Goal: Transaction & Acquisition: Purchase product/service

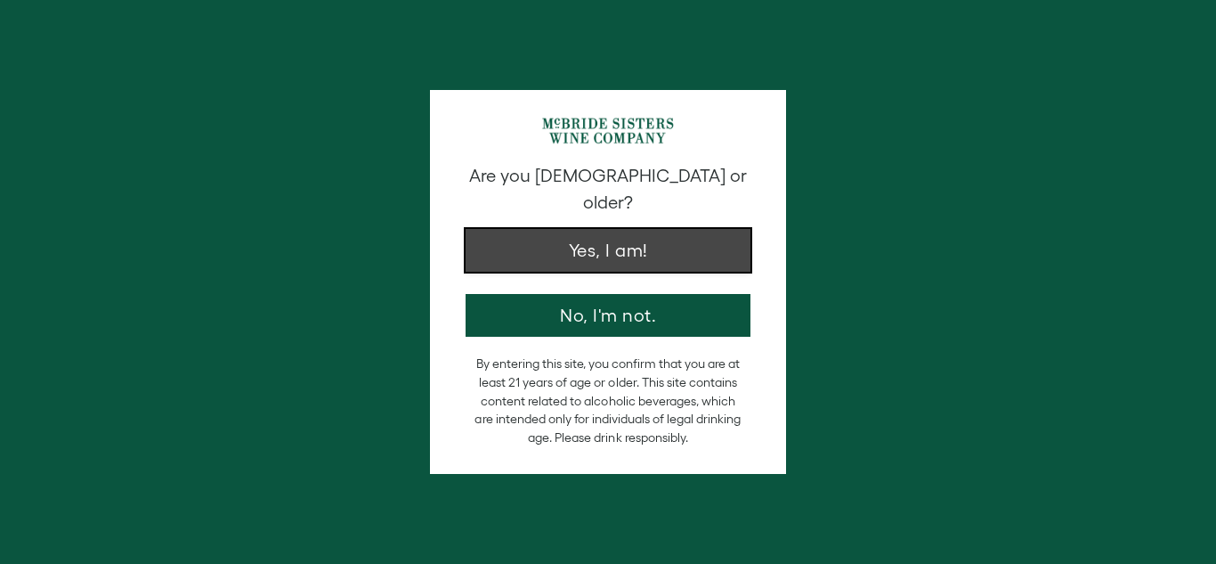
click at [607, 229] on button "Yes, I am!" at bounding box center [608, 250] width 285 height 43
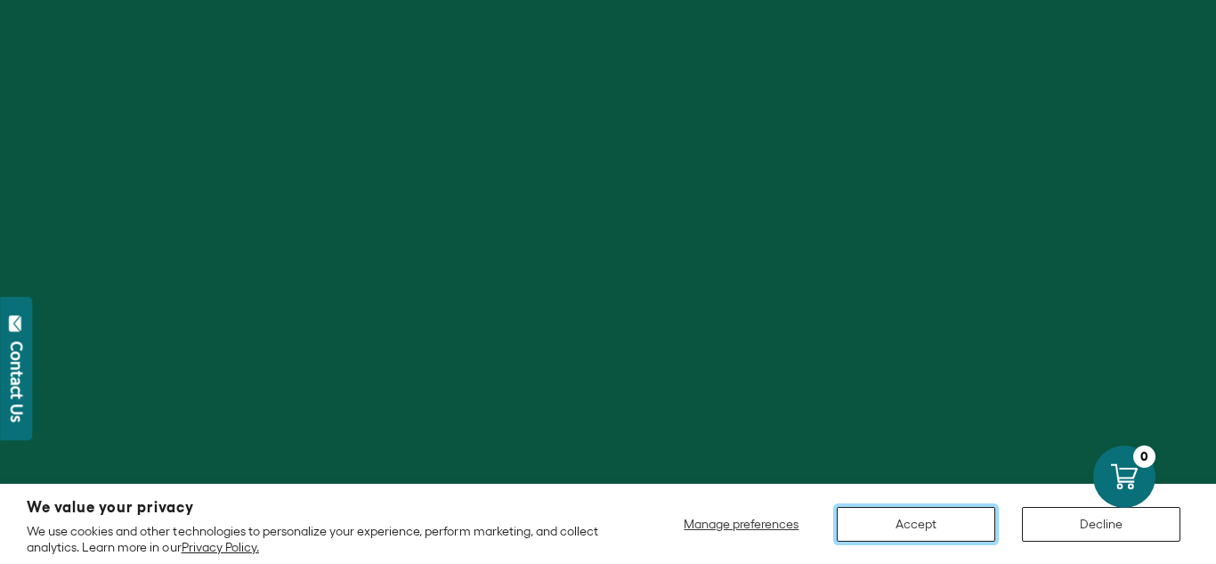
click at [951, 523] on button "Accept" at bounding box center [916, 524] width 158 height 35
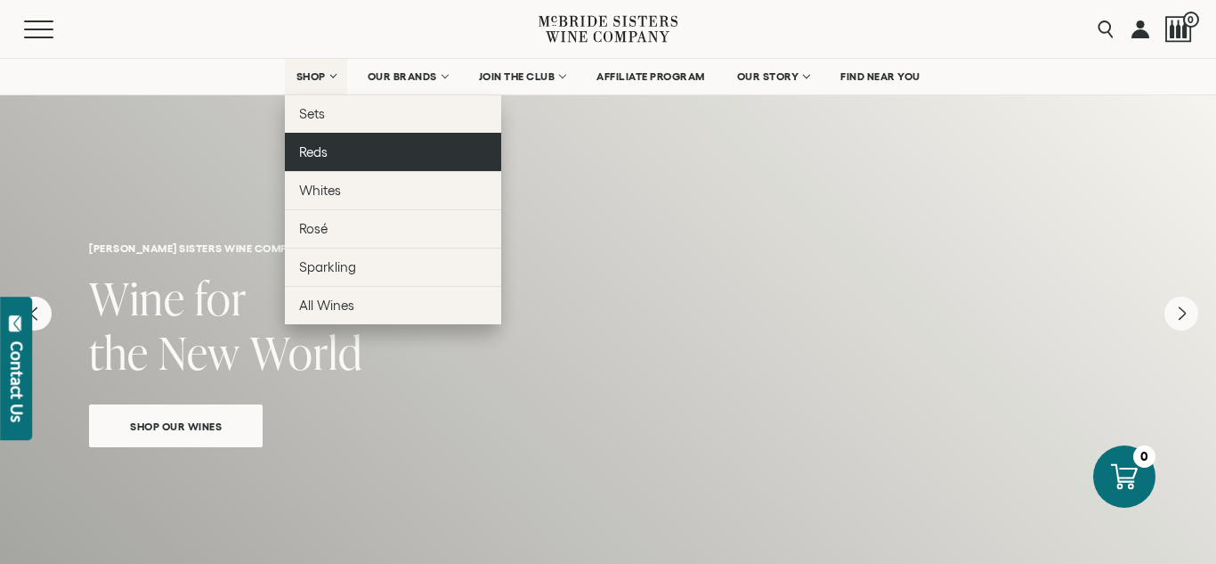
click at [327, 158] on link "Reds" at bounding box center [393, 152] width 216 height 38
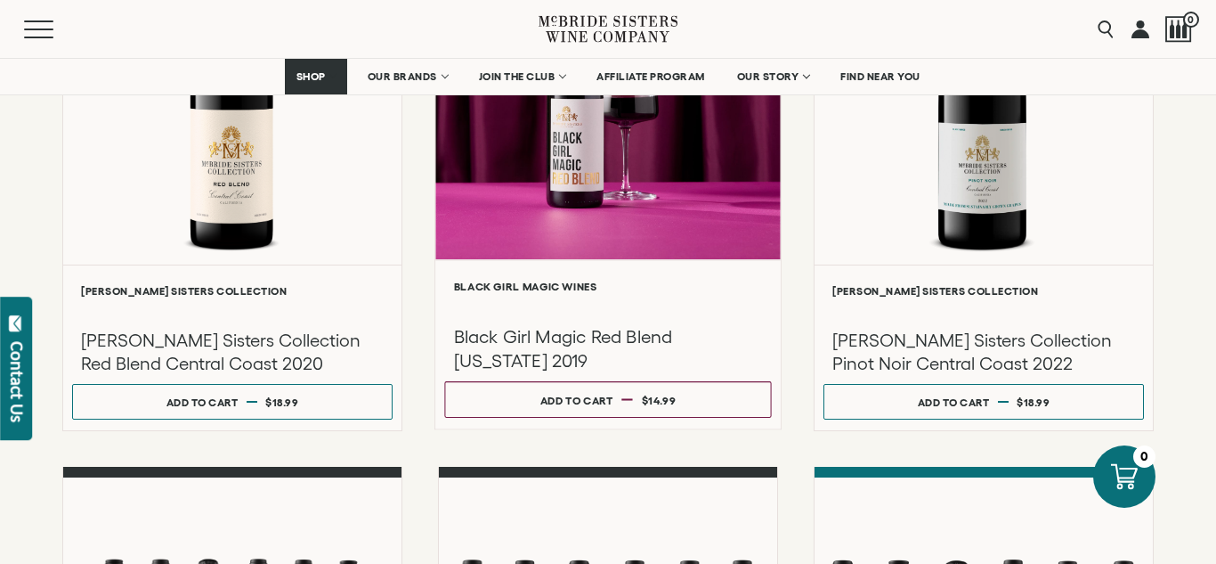
scroll to position [437, 0]
